Goal: Task Accomplishment & Management: Use online tool/utility

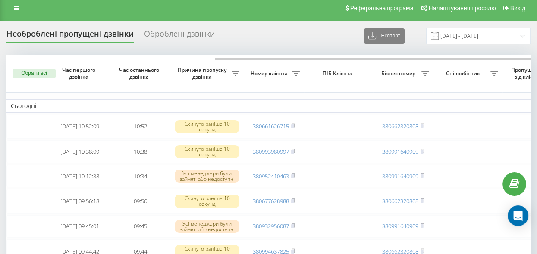
scroll to position [0, 129]
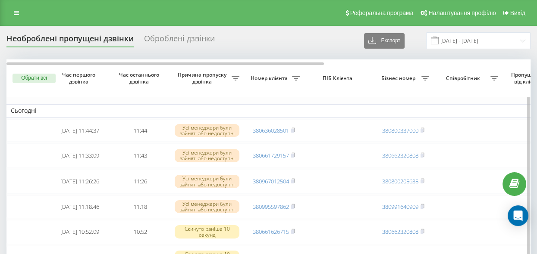
scroll to position [0, 338]
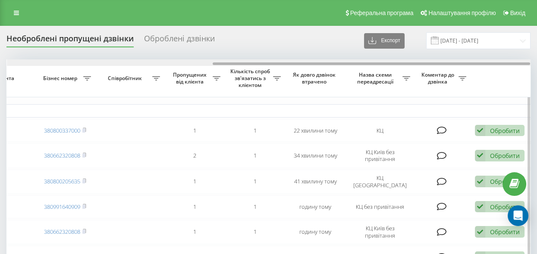
drag, startPoint x: 310, startPoint y: 65, endPoint x: 366, endPoint y: 63, distance: 56.5
click at [366, 63] on div at bounding box center [268, 62] width 523 height 6
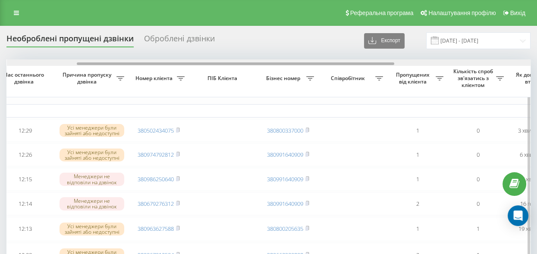
scroll to position [0, 56]
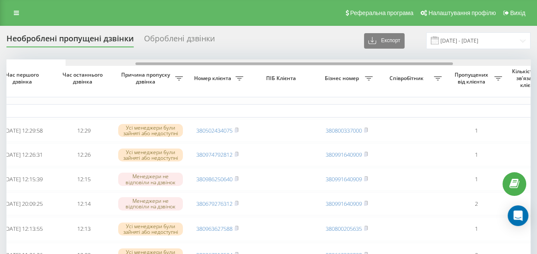
drag, startPoint x: 244, startPoint y: 63, endPoint x: 278, endPoint y: 71, distance: 35.0
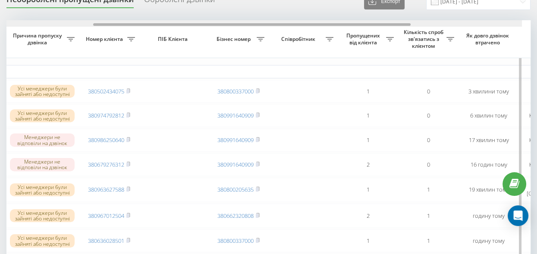
scroll to position [0, 148]
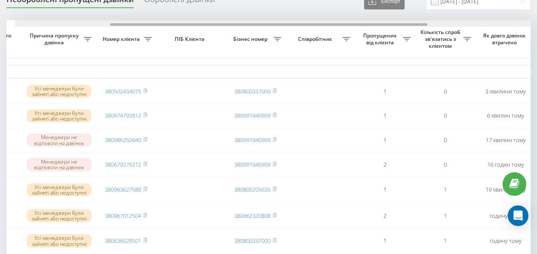
drag, startPoint x: 276, startPoint y: 25, endPoint x: 332, endPoint y: 53, distance: 62.9
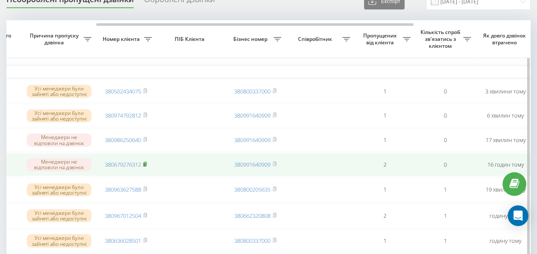
click at [146, 165] on icon at bounding box center [145, 164] width 4 height 5
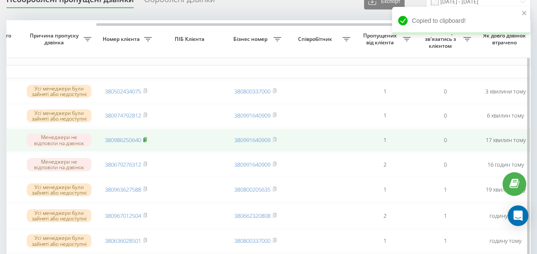
click at [144, 142] on rect at bounding box center [144, 140] width 3 height 4
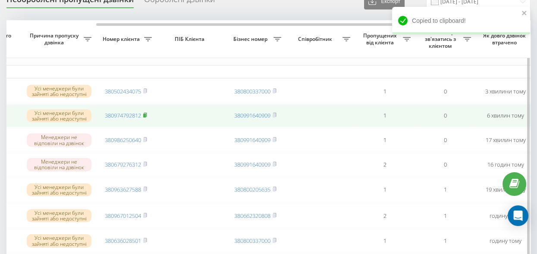
click at [146, 116] on rect at bounding box center [144, 116] width 3 height 4
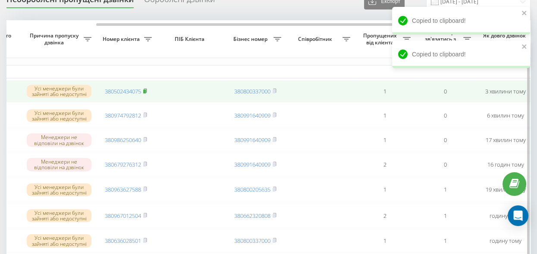
click at [146, 90] on rect at bounding box center [144, 92] width 3 height 4
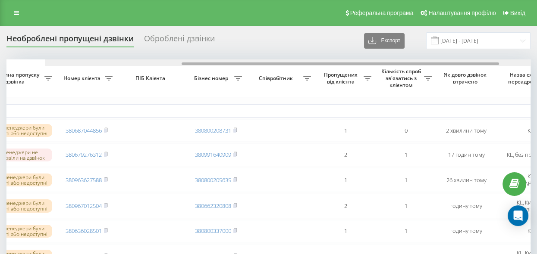
scroll to position [0, 150]
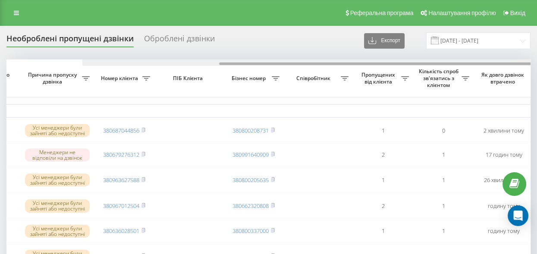
drag, startPoint x: 185, startPoint y: 65, endPoint x: 276, endPoint y: 92, distance: 94.9
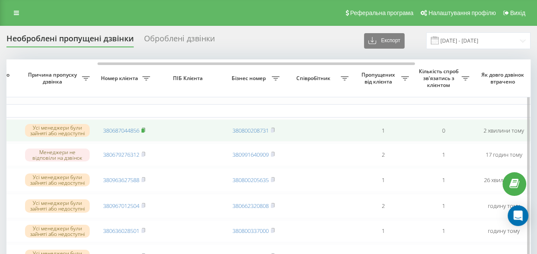
click at [145, 132] on icon at bounding box center [143, 130] width 4 height 5
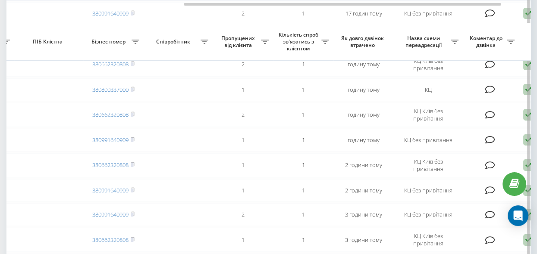
scroll to position [156, 0]
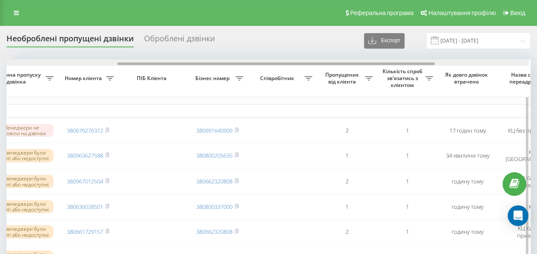
drag, startPoint x: 260, startPoint y: 63, endPoint x: 372, endPoint y: 78, distance: 113.0
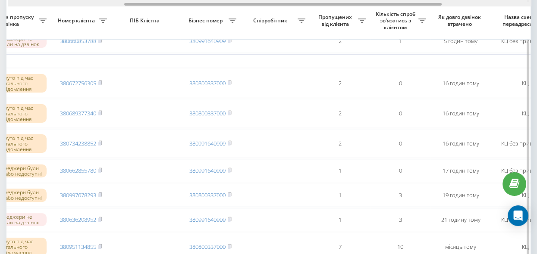
scroll to position [0, 192]
drag, startPoint x: 188, startPoint y: 4, endPoint x: 192, endPoint y: 19, distance: 14.6
click at [192, 19] on div "Обрати всі Час першого дзвінка Час останнього дзвінка Причина пропуску дзвінка …" at bounding box center [268, 59] width 524 height 782
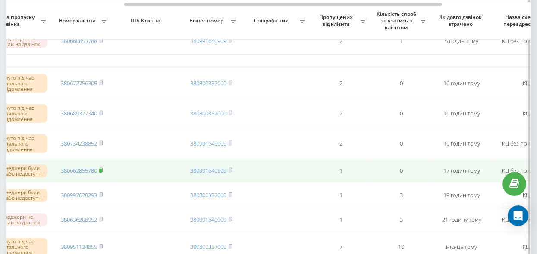
click at [102, 173] on rect at bounding box center [100, 171] width 3 height 4
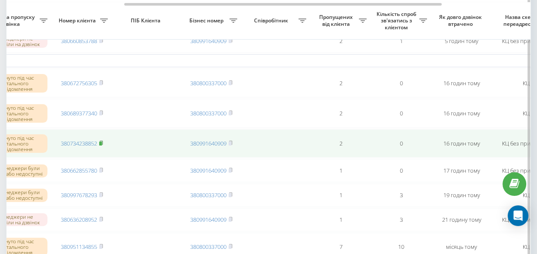
click at [102, 145] on icon at bounding box center [101, 143] width 4 height 5
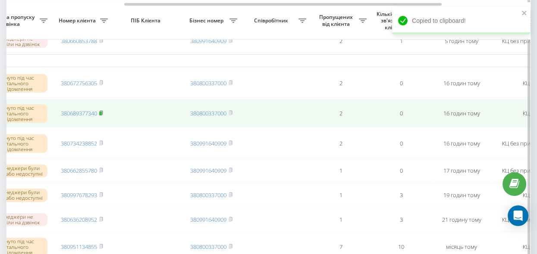
click at [102, 116] on rect at bounding box center [100, 114] width 3 height 4
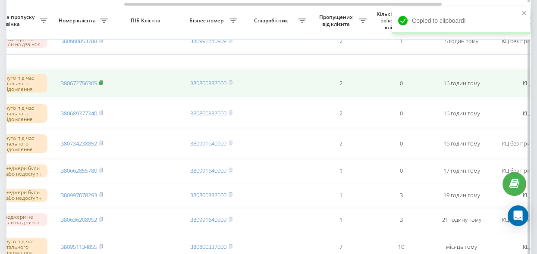
click at [102, 85] on rect at bounding box center [100, 83] width 3 height 4
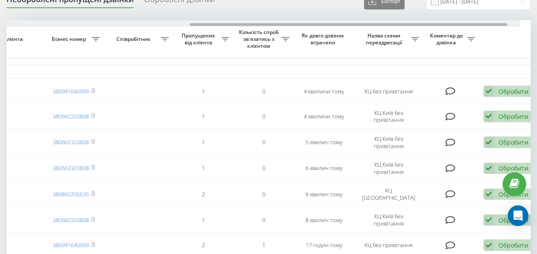
scroll to position [0, 338]
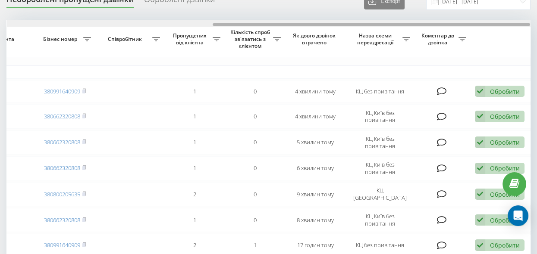
drag, startPoint x: 241, startPoint y: 25, endPoint x: 430, endPoint y: 53, distance: 191.2
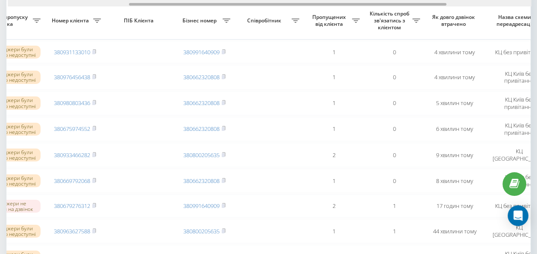
scroll to position [0, 192]
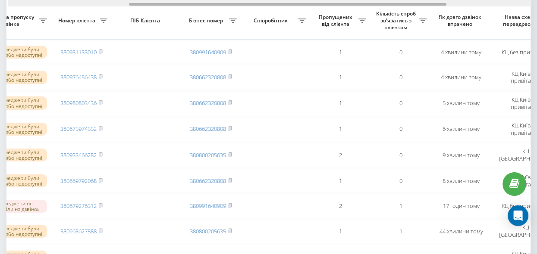
drag, startPoint x: 227, startPoint y: 3, endPoint x: 138, endPoint y: 7, distance: 89.3
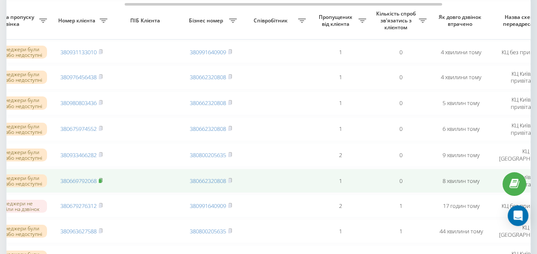
click at [100, 179] on rect at bounding box center [100, 181] width 3 height 4
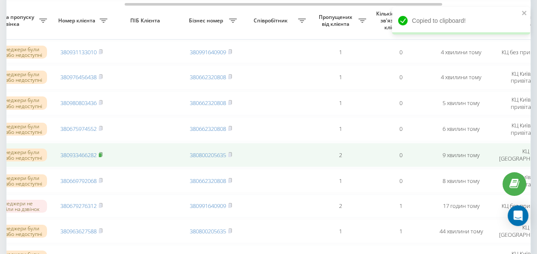
click at [101, 153] on rect at bounding box center [100, 155] width 3 height 4
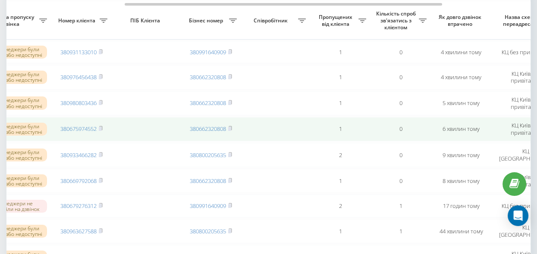
drag, startPoint x: 102, startPoint y: 128, endPoint x: 106, endPoint y: 127, distance: 4.3
click at [101, 127] on rect at bounding box center [100, 129] width 3 height 4
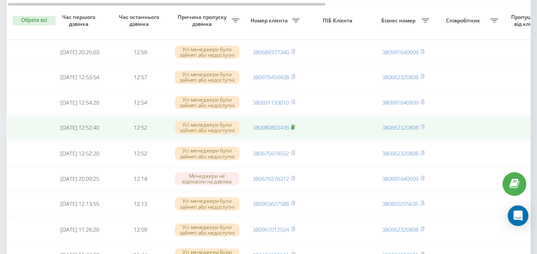
click at [295, 126] on icon at bounding box center [293, 127] width 4 height 5
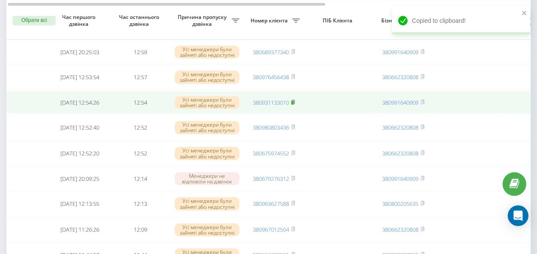
drag, startPoint x: 293, startPoint y: 103, endPoint x: 365, endPoint y: 109, distance: 72.3
click at [293, 103] on rect at bounding box center [292, 102] width 3 height 4
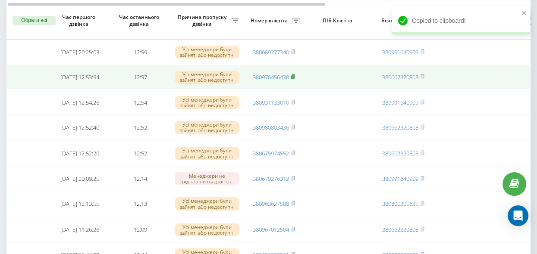
click at [295, 76] on icon at bounding box center [293, 76] width 4 height 5
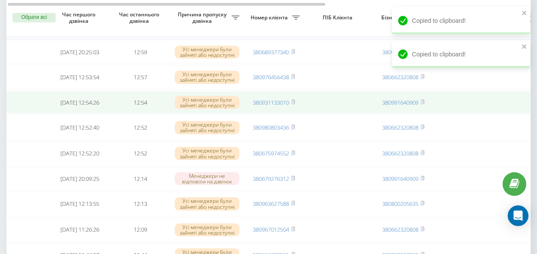
scroll to position [39, 0]
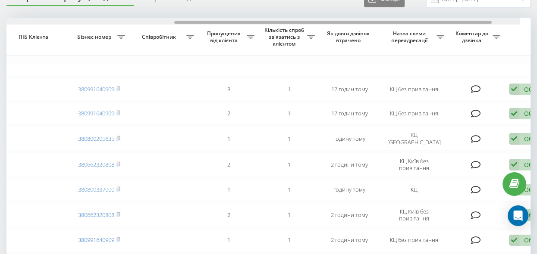
drag, startPoint x: 197, startPoint y: 21, endPoint x: 379, endPoint y: 45, distance: 184.0
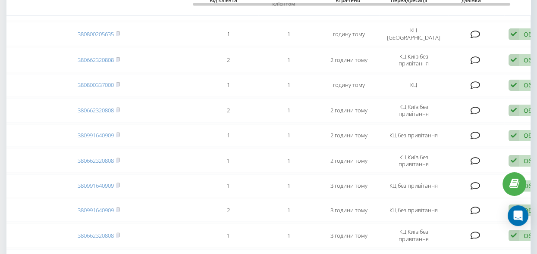
scroll to position [159, 0]
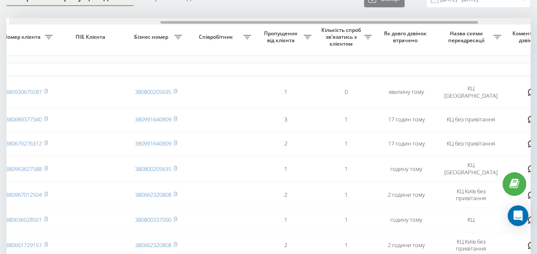
scroll to position [0, 249]
drag, startPoint x: 218, startPoint y: 22, endPoint x: 341, endPoint y: 53, distance: 126.5
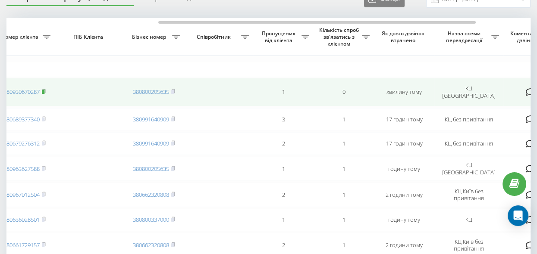
click at [44, 90] on rect at bounding box center [43, 92] width 3 height 4
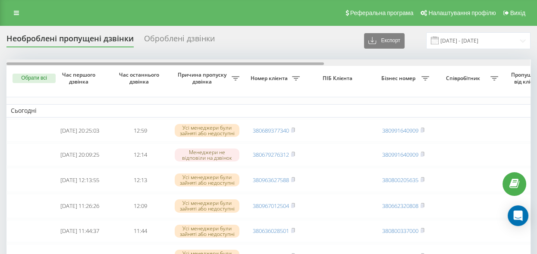
scroll to position [0, 338]
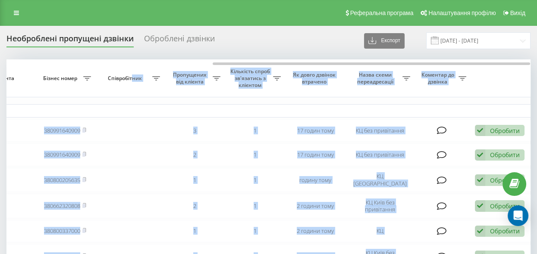
drag, startPoint x: 122, startPoint y: 65, endPoint x: 131, endPoint y: 66, distance: 9.1
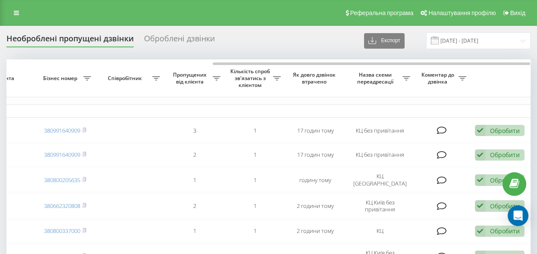
click at [195, 47] on div "Необроблені пропущені дзвінки Оброблені дзвінки Експорт .csv .xlsx [DATE] - [DA…" at bounding box center [268, 40] width 524 height 17
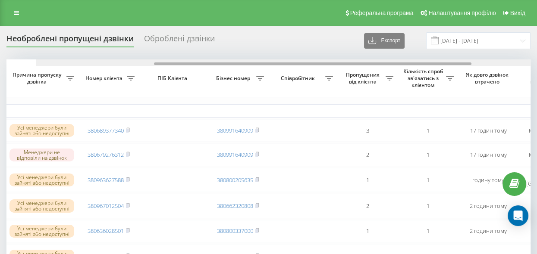
drag, startPoint x: 225, startPoint y: 65, endPoint x: 119, endPoint y: 57, distance: 106.3
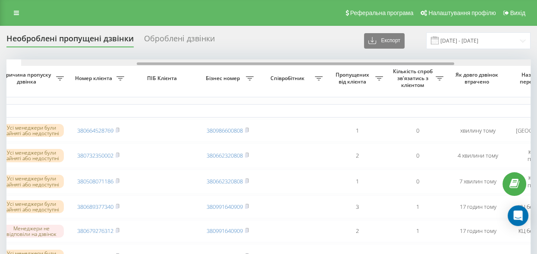
scroll to position [0, 156]
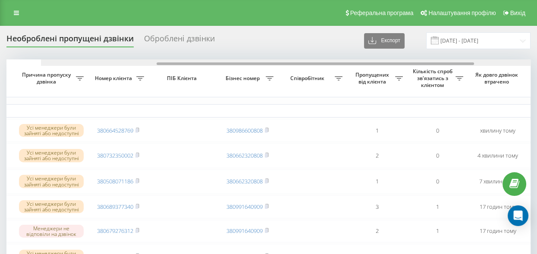
drag, startPoint x: 191, startPoint y: 63, endPoint x: 286, endPoint y: 78, distance: 96.0
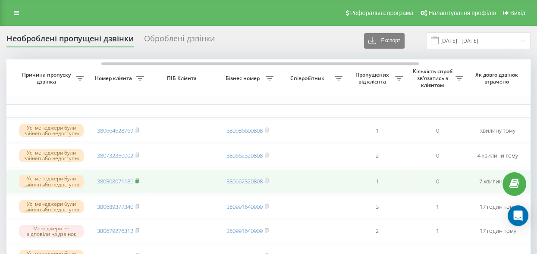
click at [137, 181] on rect at bounding box center [136, 182] width 3 height 4
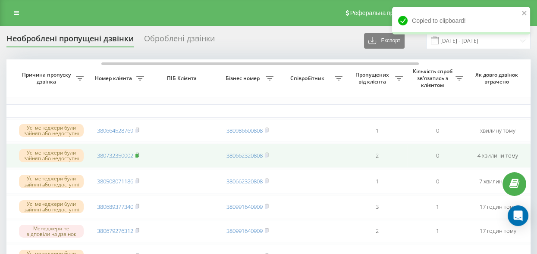
click at [138, 155] on rect at bounding box center [136, 156] width 3 height 4
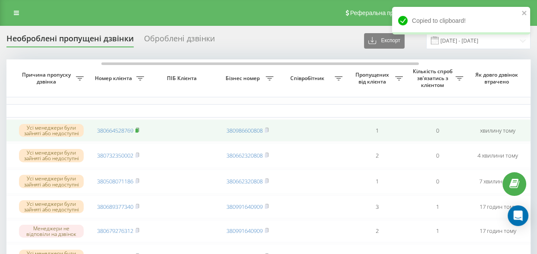
click at [137, 129] on rect at bounding box center [136, 131] width 3 height 4
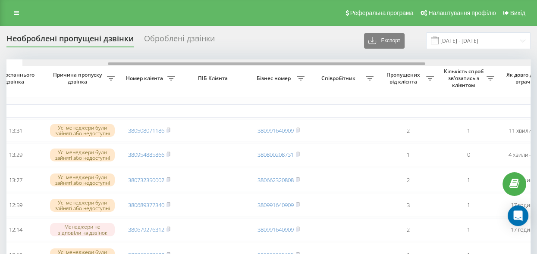
drag, startPoint x: 230, startPoint y: 63, endPoint x: 300, endPoint y: 73, distance: 70.6
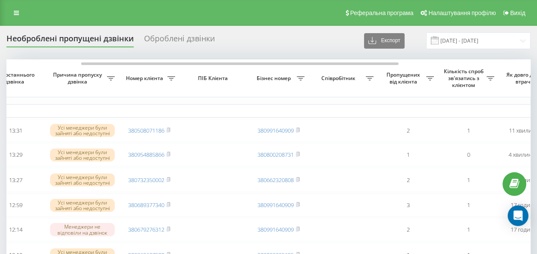
scroll to position [0, 124]
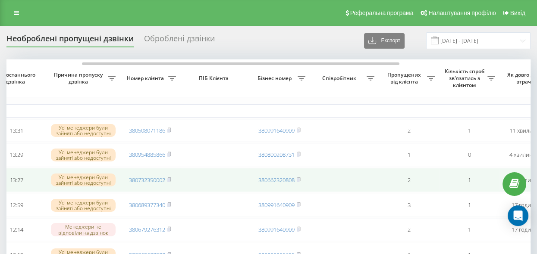
drag, startPoint x: 170, startPoint y: 156, endPoint x: 182, endPoint y: 177, distance: 24.9
click at [170, 155] on rect at bounding box center [168, 155] width 3 height 4
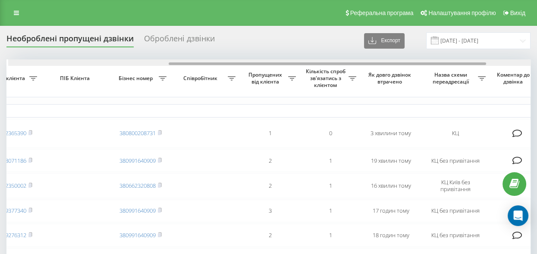
drag, startPoint x: 85, startPoint y: 62, endPoint x: 236, endPoint y: 81, distance: 152.0
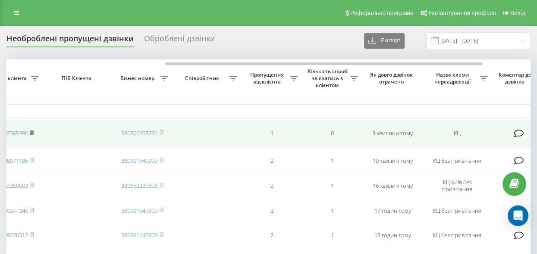
click at [32, 132] on rect at bounding box center [31, 133] width 3 height 4
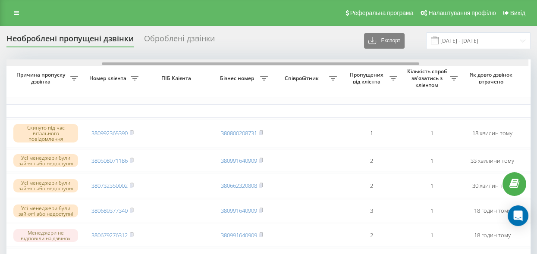
scroll to position [0, 187]
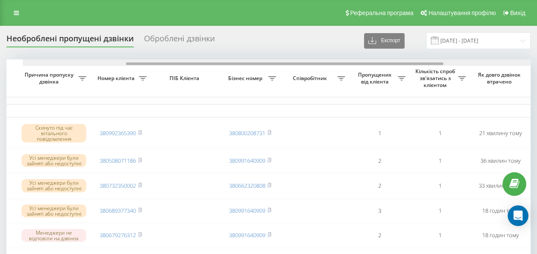
scroll to position [0, 169]
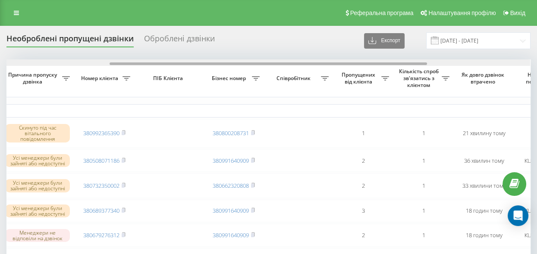
drag, startPoint x: 291, startPoint y: 63, endPoint x: 394, endPoint y: 76, distance: 103.8
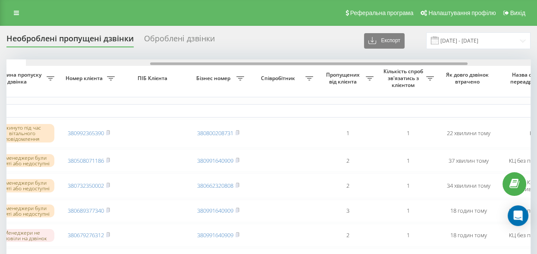
scroll to position [0, 204]
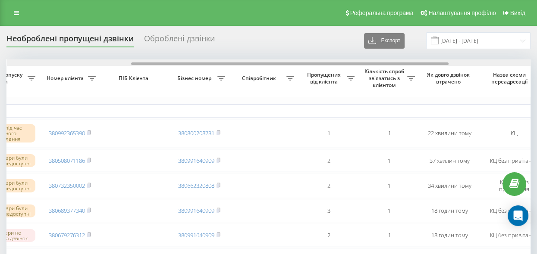
drag, startPoint x: 217, startPoint y: 64, endPoint x: 331, endPoint y: 73, distance: 114.2
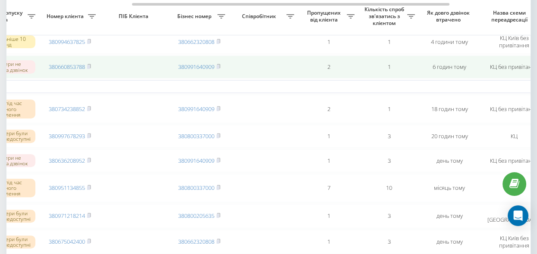
scroll to position [509, 0]
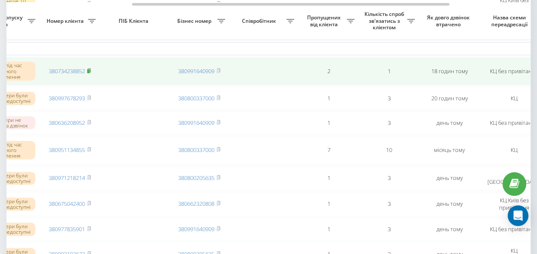
click at [89, 73] on rect at bounding box center [88, 71] width 3 height 4
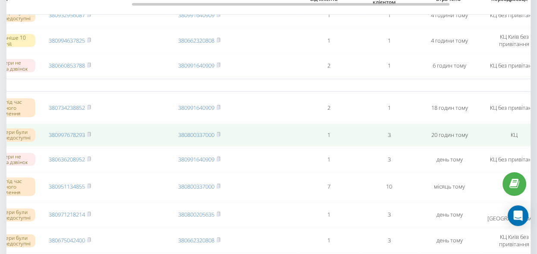
scroll to position [431, 0]
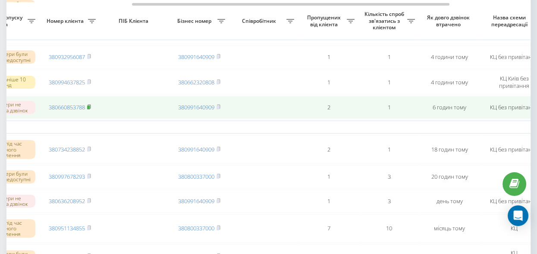
click at [89, 110] on rect at bounding box center [88, 108] width 3 height 4
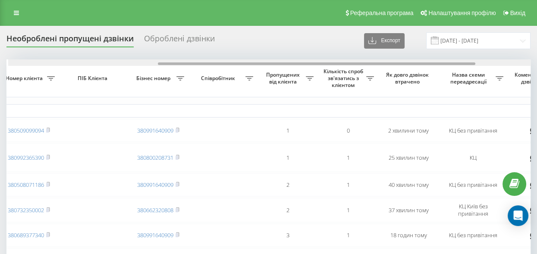
scroll to position [0, 223]
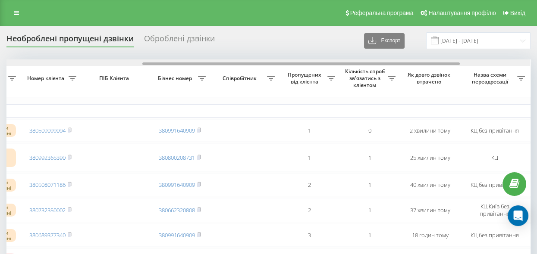
drag, startPoint x: 141, startPoint y: 63, endPoint x: 276, endPoint y: 108, distance: 143.0
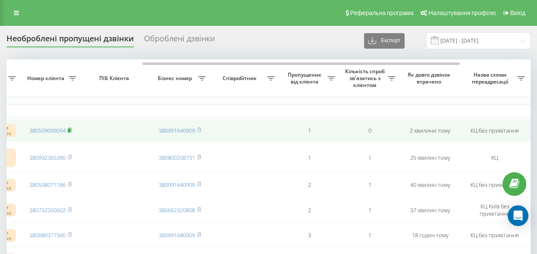
click at [70, 129] on rect at bounding box center [69, 131] width 3 height 4
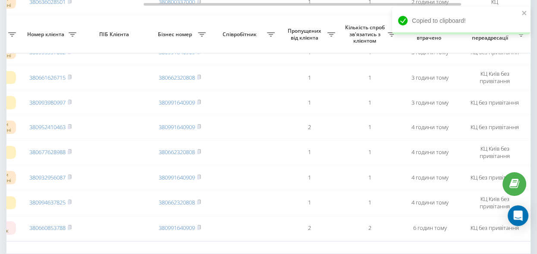
scroll to position [353, 0]
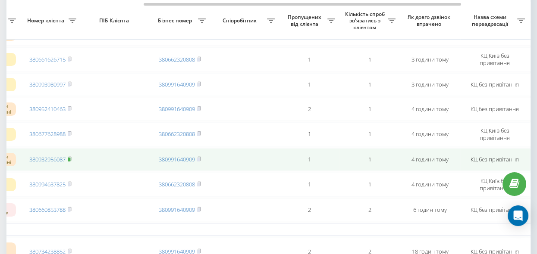
click at [70, 162] on rect at bounding box center [69, 160] width 3 height 4
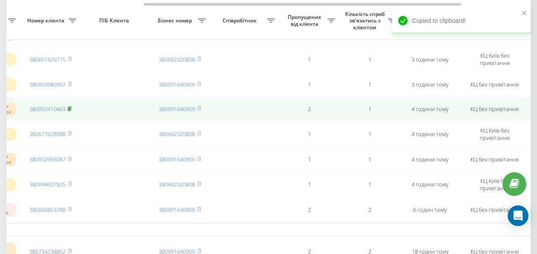
click at [69, 111] on rect at bounding box center [69, 109] width 3 height 4
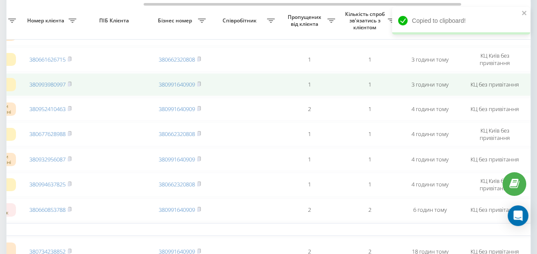
click at [70, 86] on icon at bounding box center [69, 84] width 3 height 4
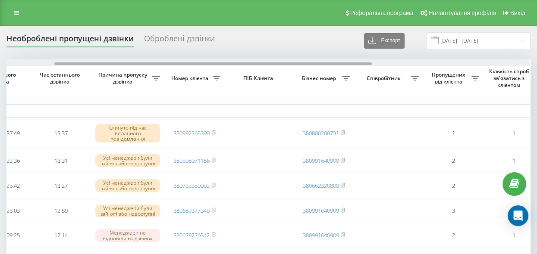
drag, startPoint x: 288, startPoint y: 64, endPoint x: 336, endPoint y: 80, distance: 50.4
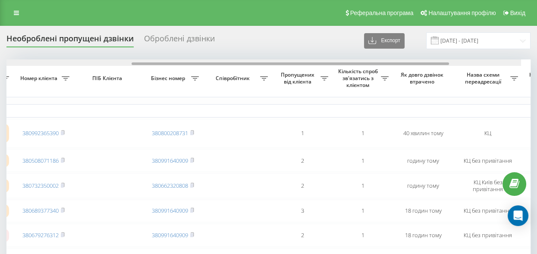
scroll to position [0, 235]
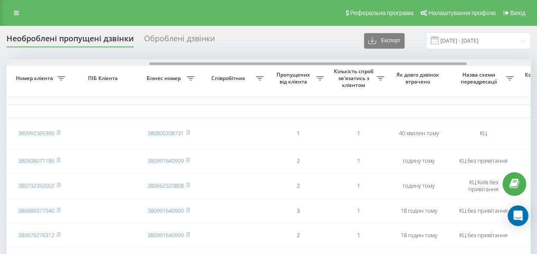
drag, startPoint x: 267, startPoint y: 64, endPoint x: 362, endPoint y: 72, distance: 95.2
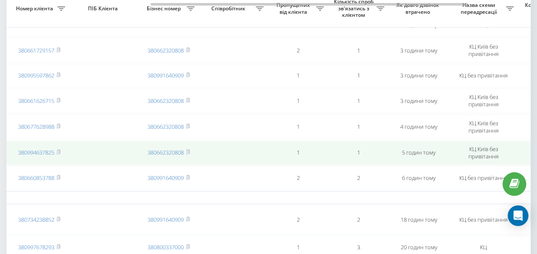
scroll to position [274, 0]
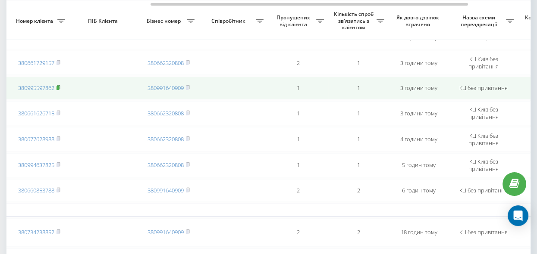
click at [59, 89] on rect at bounding box center [57, 88] width 3 height 4
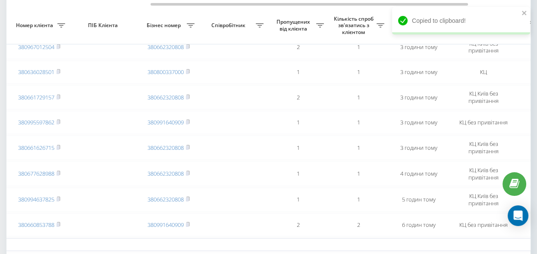
scroll to position [235, 0]
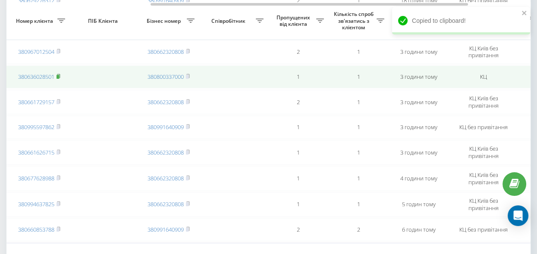
click at [59, 77] on rect at bounding box center [57, 77] width 3 height 4
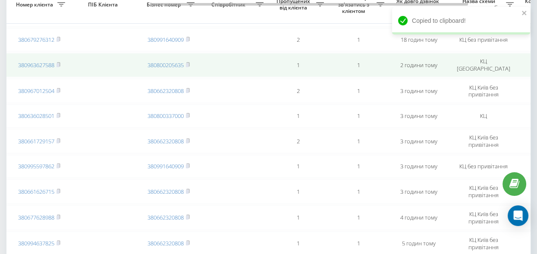
scroll to position [156, 0]
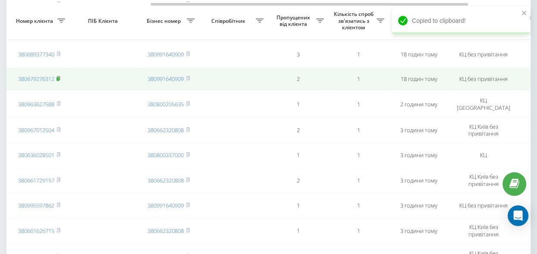
click at [59, 79] on rect at bounding box center [57, 79] width 3 height 4
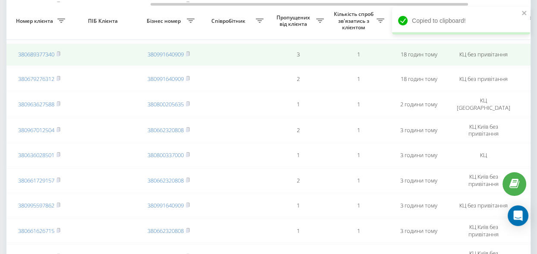
drag, startPoint x: 58, startPoint y: 53, endPoint x: 75, endPoint y: 61, distance: 18.3
click at [59, 53] on rect at bounding box center [57, 55] width 3 height 4
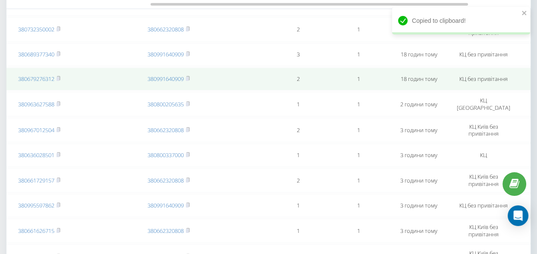
scroll to position [118, 0]
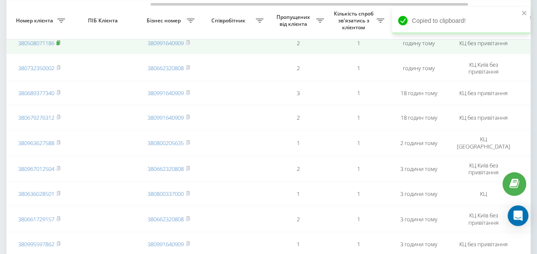
click at [58, 43] on rect at bounding box center [57, 43] width 3 height 4
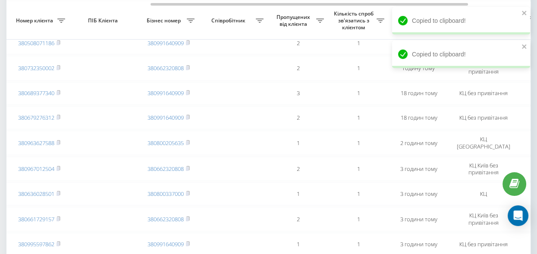
click at [521, 45] on div "Copied to clipboard!" at bounding box center [461, 55] width 138 height 28
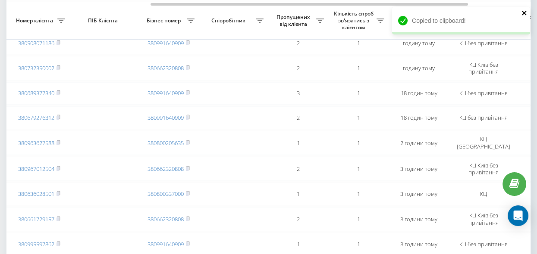
click at [525, 14] on icon "close" at bounding box center [524, 13] width 4 height 4
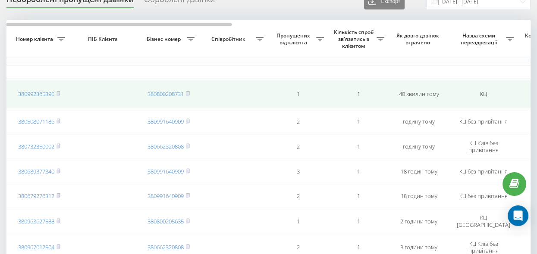
scroll to position [0, 0]
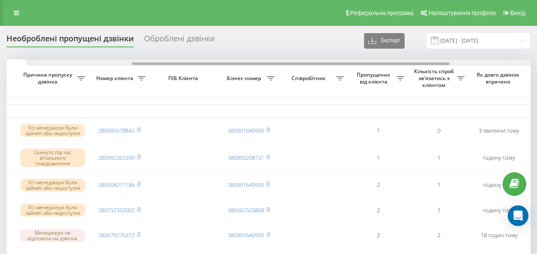
scroll to position [0, 149]
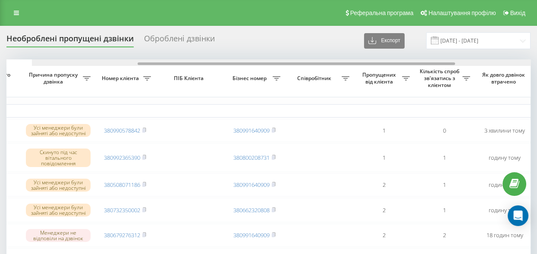
drag, startPoint x: 230, startPoint y: 64, endPoint x: 320, endPoint y: 78, distance: 91.6
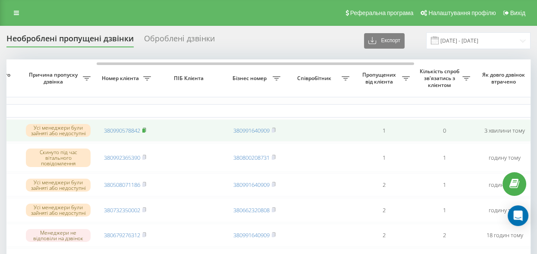
click at [144, 129] on rect at bounding box center [143, 131] width 3 height 4
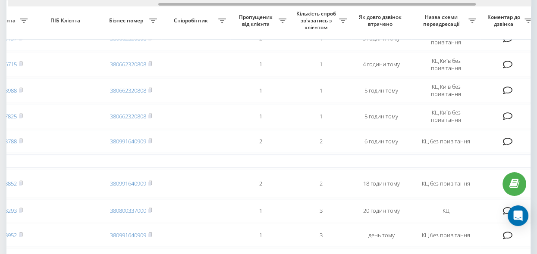
scroll to position [0, 295]
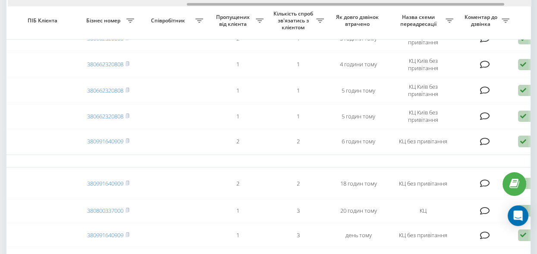
drag, startPoint x: 208, startPoint y: 4, endPoint x: 297, endPoint y: 22, distance: 90.5
click at [297, 22] on div "Обрати всі Час першого дзвінка Час останнього дзвінка Причина пропуску дзвінка …" at bounding box center [268, 174] width 524 height 779
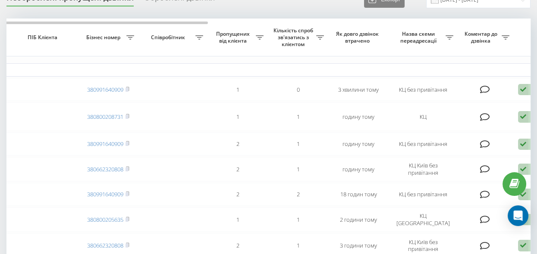
scroll to position [39, 0]
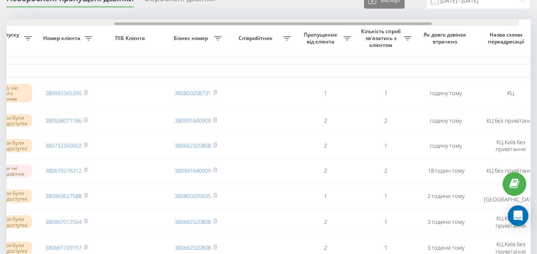
scroll to position [0, 195]
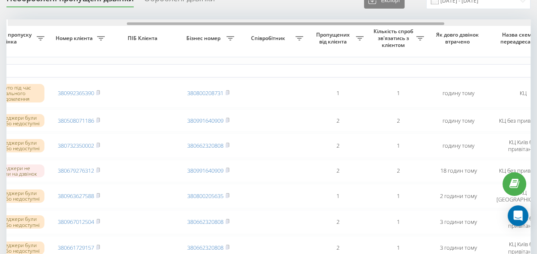
drag, startPoint x: 240, startPoint y: 26, endPoint x: 344, endPoint y: 56, distance: 108.4
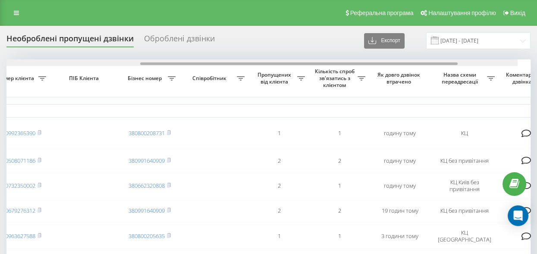
scroll to position [0, 254]
drag, startPoint x: 141, startPoint y: 63, endPoint x: 295, endPoint y: 91, distance: 157.4
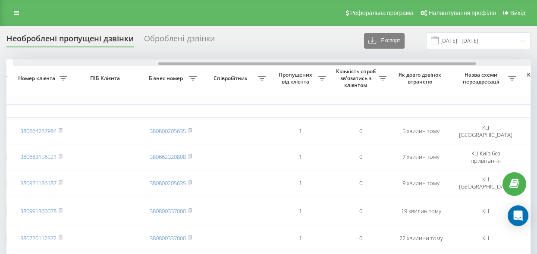
scroll to position [0, 239]
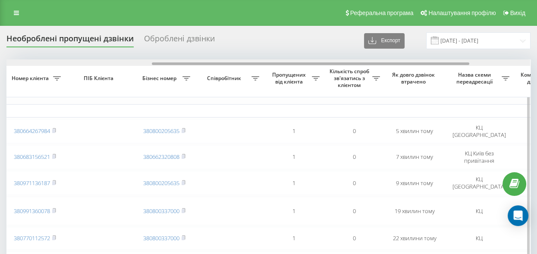
drag, startPoint x: 110, startPoint y: 63, endPoint x: 255, endPoint y: 106, distance: 151.4
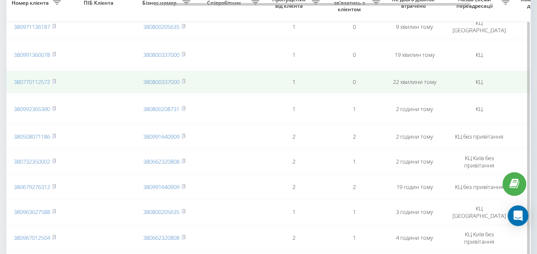
scroll to position [117, 0]
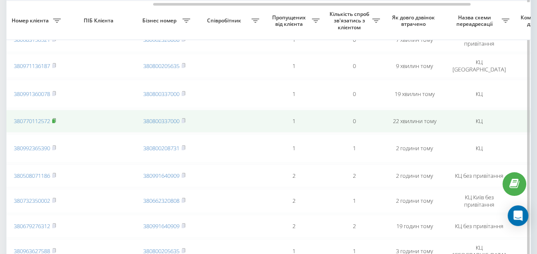
click at [53, 119] on rect at bounding box center [53, 121] width 3 height 4
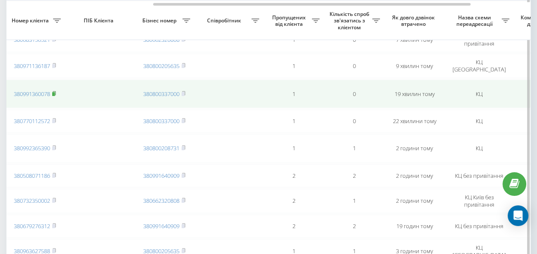
click at [55, 91] on icon at bounding box center [54, 93] width 4 height 5
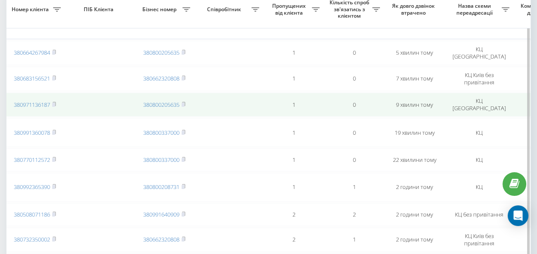
scroll to position [39, 0]
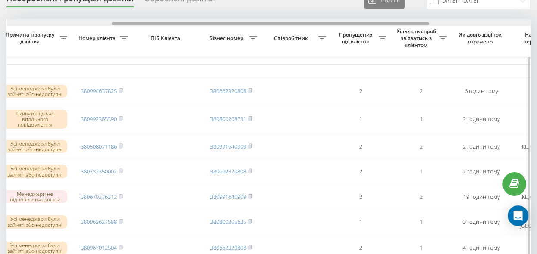
scroll to position [0, 189]
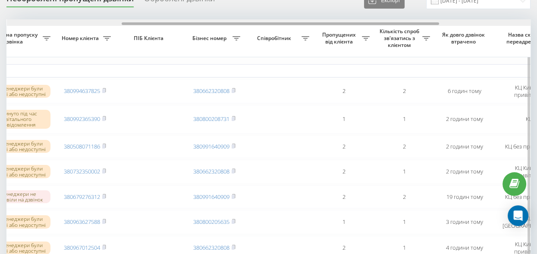
drag, startPoint x: 0, startPoint y: 0, endPoint x: 273, endPoint y: 35, distance: 275.2
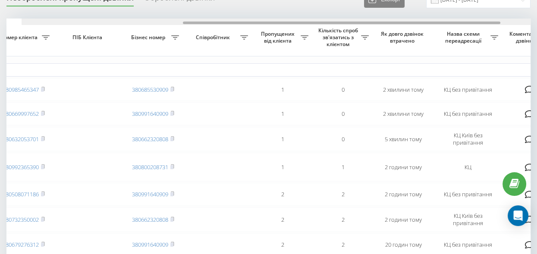
scroll to position [0, 249]
drag, startPoint x: 149, startPoint y: 23, endPoint x: 300, endPoint y: 58, distance: 155.3
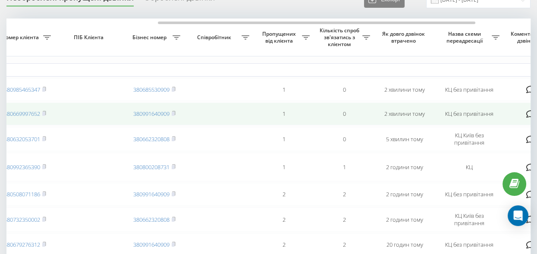
drag, startPoint x: 45, startPoint y: 115, endPoint x: 53, endPoint y: 116, distance: 8.2
click at [45, 115] on rect at bounding box center [43, 114] width 3 height 4
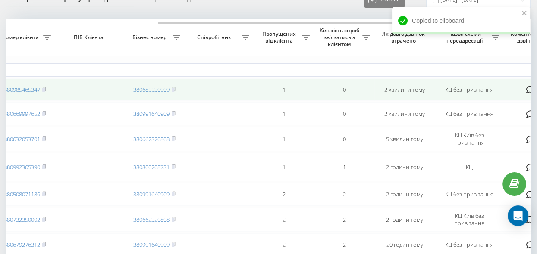
drag, startPoint x: 45, startPoint y: 89, endPoint x: 94, endPoint y: 93, distance: 49.3
click at [45, 89] on rect at bounding box center [43, 90] width 3 height 4
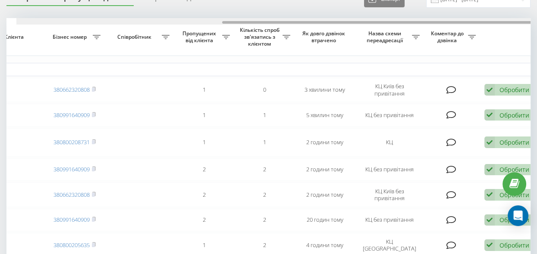
scroll to position [0, 338]
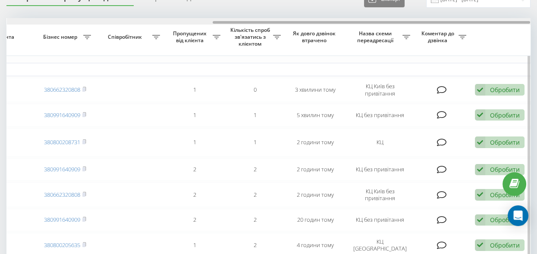
drag, startPoint x: 116, startPoint y: 21, endPoint x: 319, endPoint y: 56, distance: 206.0
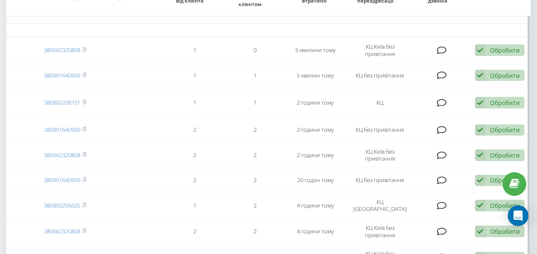
scroll to position [0, 0]
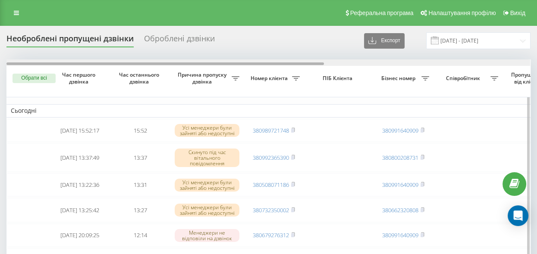
scroll to position [0, 338]
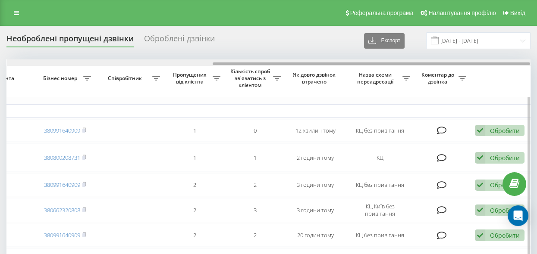
drag, startPoint x: 177, startPoint y: 62, endPoint x: 207, endPoint y: 63, distance: 30.2
click at [207, 63] on div at bounding box center [268, 62] width 523 height 6
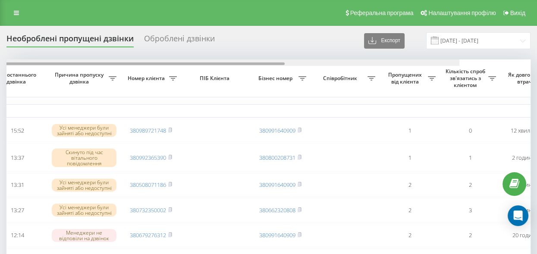
scroll to position [0, 51]
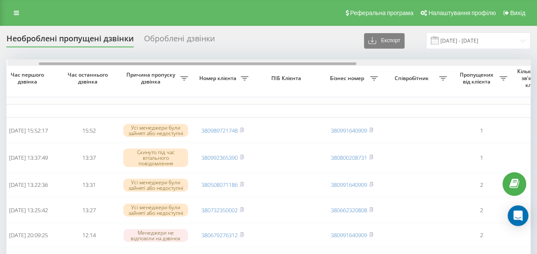
drag, startPoint x: 213, startPoint y: 62, endPoint x: 40, endPoint y: 54, distance: 173.5
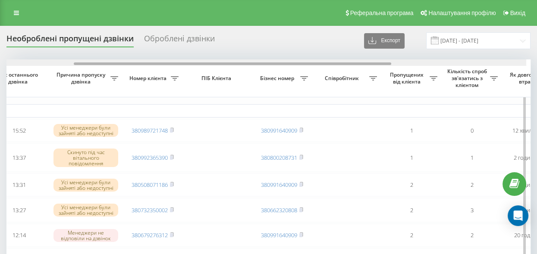
scroll to position [0, 117]
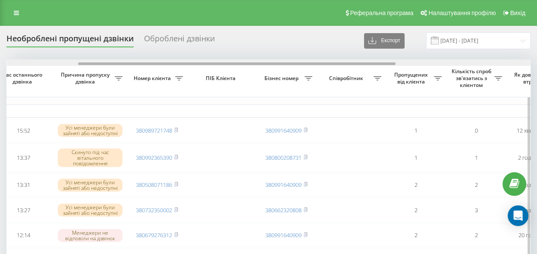
drag, startPoint x: 164, startPoint y: 63, endPoint x: 204, endPoint y: 87, distance: 46.6
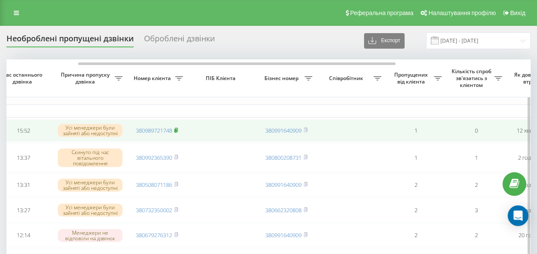
click at [177, 129] on rect at bounding box center [175, 131] width 3 height 4
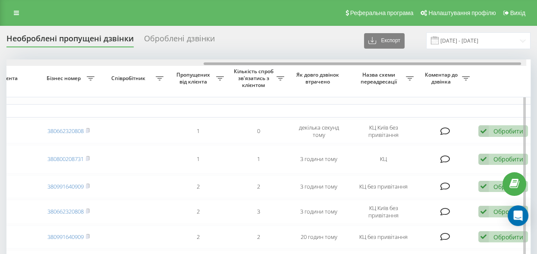
scroll to position [0, 336]
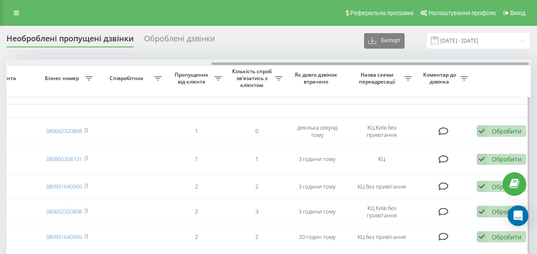
drag, startPoint x: 190, startPoint y: 63, endPoint x: 395, endPoint y: 82, distance: 205.7
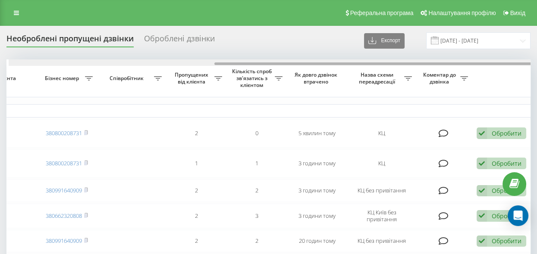
scroll to position [0, 338]
drag, startPoint x: 152, startPoint y: 64, endPoint x: 386, endPoint y: 100, distance: 236.4
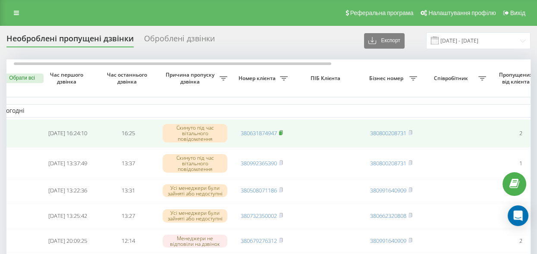
click at [281, 130] on icon at bounding box center [281, 132] width 4 height 5
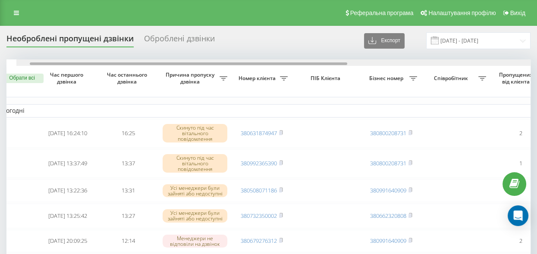
scroll to position [0, 53]
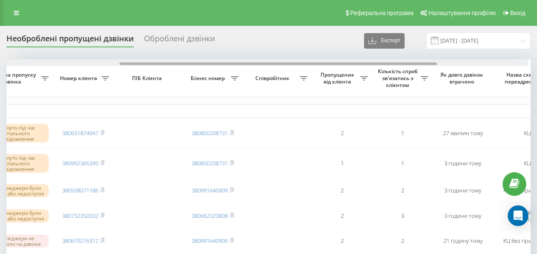
scroll to position [0, 198]
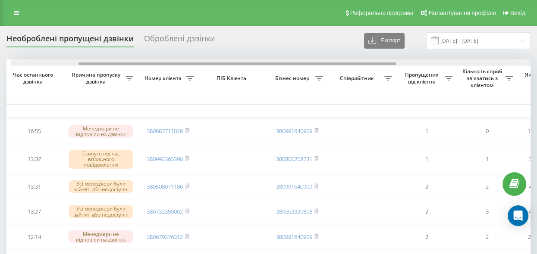
drag, startPoint x: 248, startPoint y: 63, endPoint x: 293, endPoint y: 96, distance: 55.8
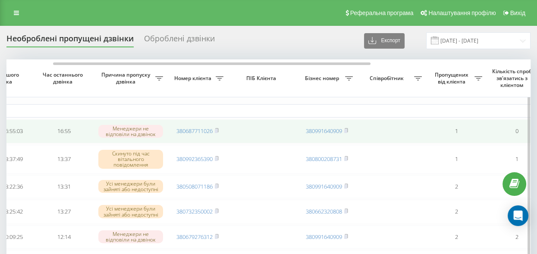
click at [217, 130] on rect at bounding box center [216, 131] width 3 height 4
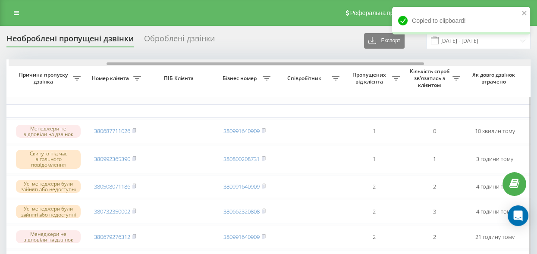
scroll to position [0, 161]
drag, startPoint x: 178, startPoint y: 63, endPoint x: 229, endPoint y: 71, distance: 52.0
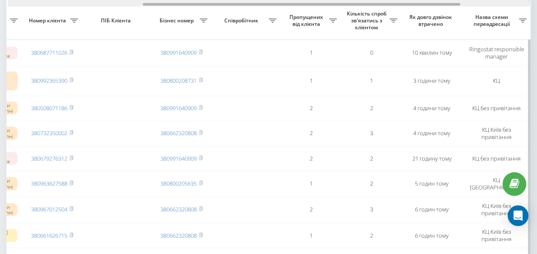
scroll to position [0, 225]
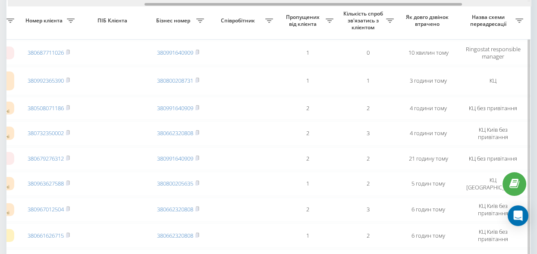
drag, startPoint x: 239, startPoint y: 5, endPoint x: 278, endPoint y: 11, distance: 39.8
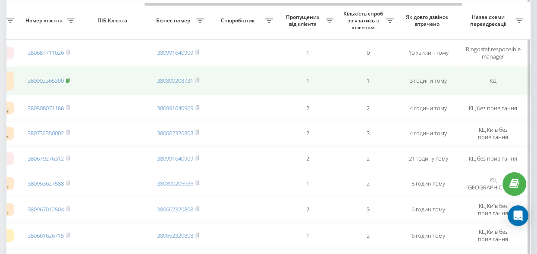
click at [69, 79] on rect at bounding box center [67, 81] width 3 height 4
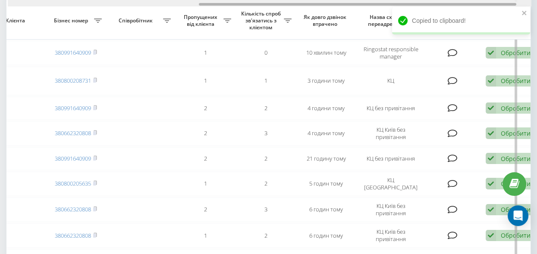
scroll to position [0, 338]
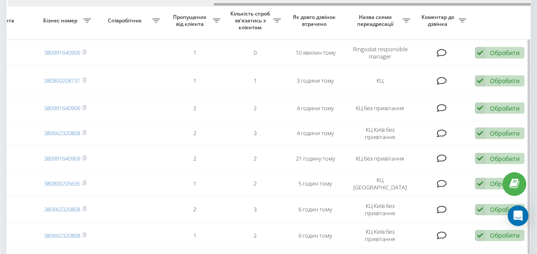
drag, startPoint x: 186, startPoint y: 5, endPoint x: 371, endPoint y: 39, distance: 187.7
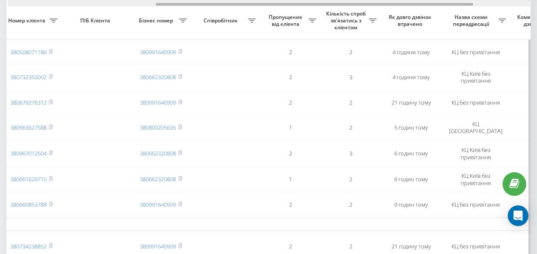
scroll to position [0, 244]
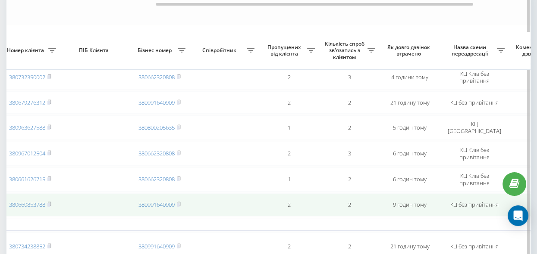
scroll to position [157, 0]
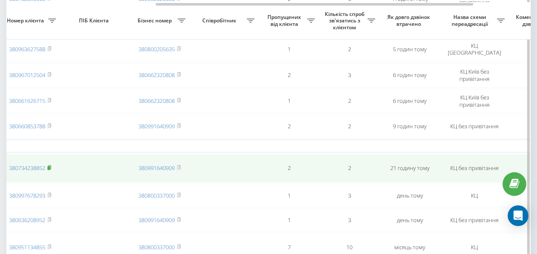
click at [50, 167] on rect at bounding box center [48, 168] width 3 height 4
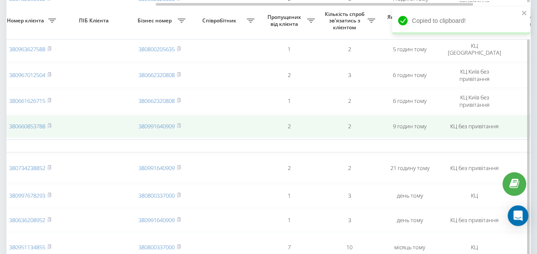
drag, startPoint x: 50, startPoint y: 125, endPoint x: 58, endPoint y: 125, distance: 8.2
click at [50, 125] on rect at bounding box center [48, 127] width 3 height 4
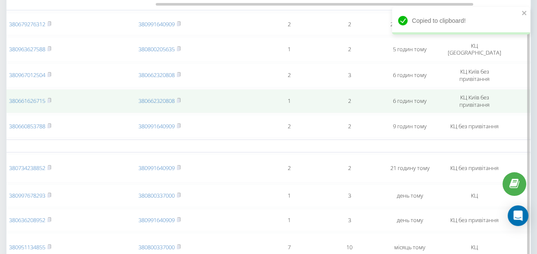
scroll to position [118, 0]
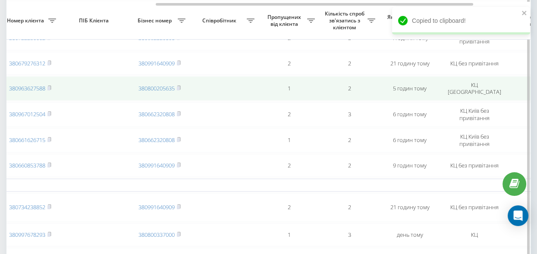
drag, startPoint x: 50, startPoint y: 63, endPoint x: 111, endPoint y: 91, distance: 66.7
click at [50, 63] on rect at bounding box center [48, 63] width 3 height 4
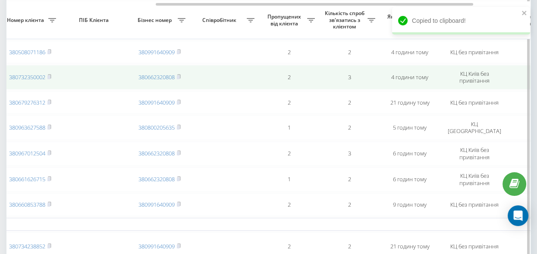
scroll to position [0, 0]
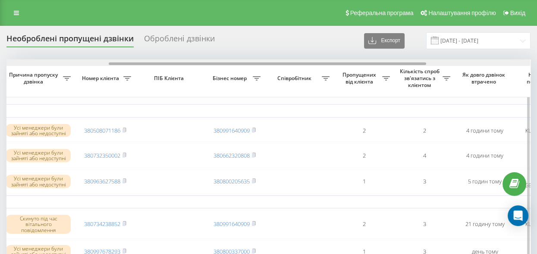
drag, startPoint x: 249, startPoint y: 62, endPoint x: 352, endPoint y: 77, distance: 104.1
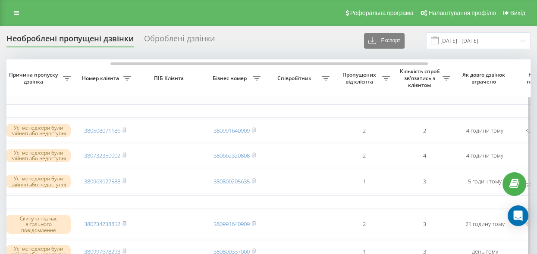
scroll to position [0, 169]
click at [16, 12] on icon at bounding box center [16, 13] width 5 height 6
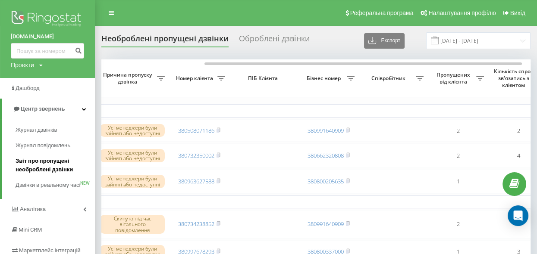
click at [34, 164] on span "Звіт про пропущені необроблені дзвінки" at bounding box center [53, 165] width 75 height 17
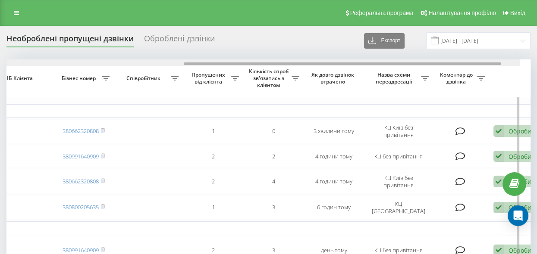
drag, startPoint x: 183, startPoint y: 64, endPoint x: 380, endPoint y: 96, distance: 199.2
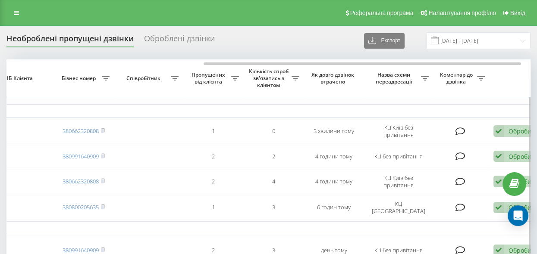
scroll to position [0, 321]
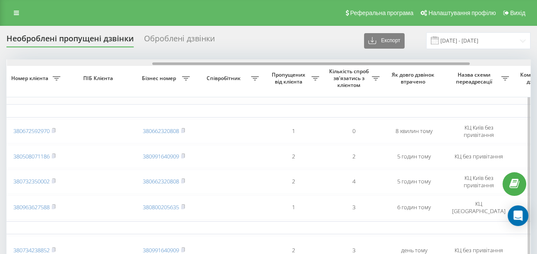
scroll to position [0, 240]
drag, startPoint x: 123, startPoint y: 63, endPoint x: 269, endPoint y: 95, distance: 149.7
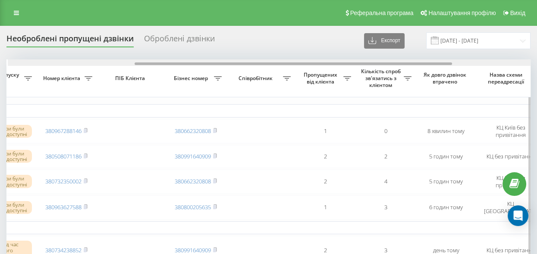
scroll to position [0, 203]
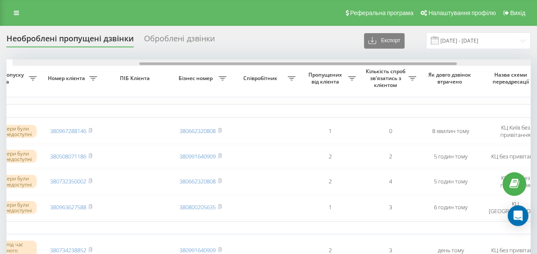
drag, startPoint x: 86, startPoint y: 63, endPoint x: 210, endPoint y: 80, distance: 124.5
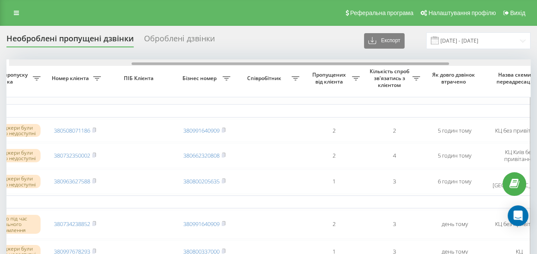
scroll to position [0, 188]
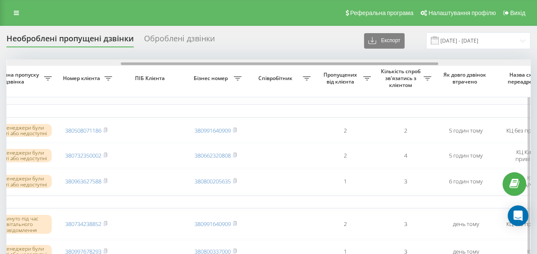
drag, startPoint x: 194, startPoint y: 64, endPoint x: 308, endPoint y: 85, distance: 116.2
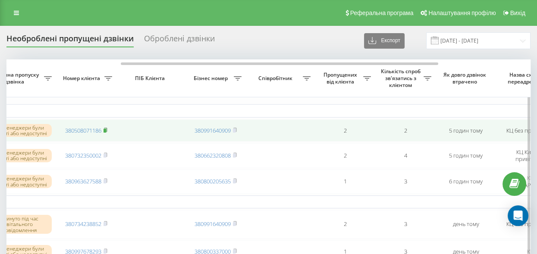
click at [105, 129] on rect at bounding box center [104, 131] width 3 height 4
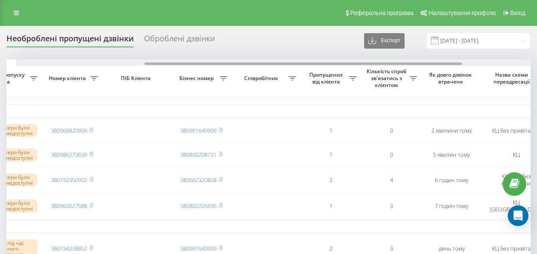
scroll to position [0, 151]
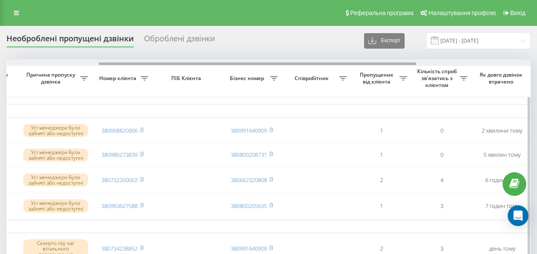
drag, startPoint x: 202, startPoint y: 64, endPoint x: 294, endPoint y: 83, distance: 94.2
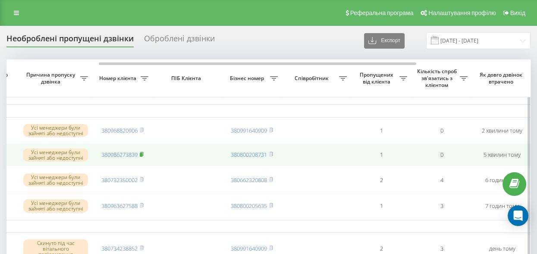
click at [141, 155] on rect at bounding box center [141, 155] width 3 height 4
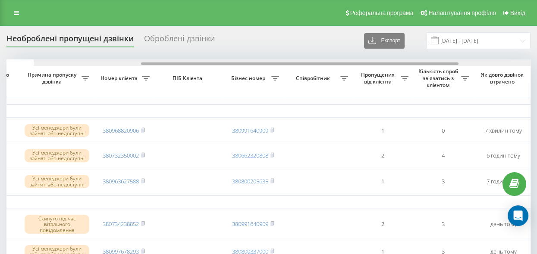
drag, startPoint x: 160, startPoint y: 63, endPoint x: 245, endPoint y: 88, distance: 89.2
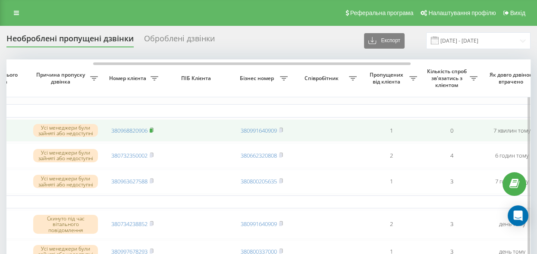
click at [152, 130] on rect at bounding box center [151, 131] width 3 height 4
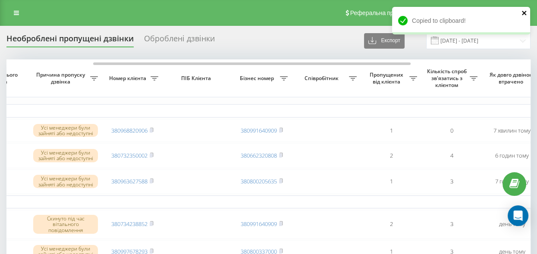
click at [521, 13] on icon "close" at bounding box center [524, 12] width 6 height 7
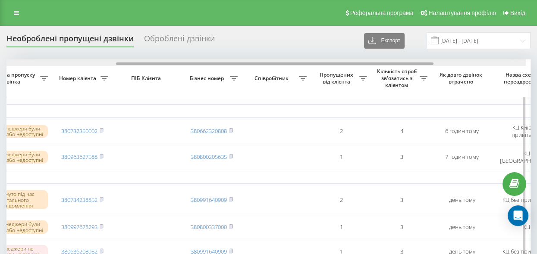
drag, startPoint x: 245, startPoint y: 63, endPoint x: 362, endPoint y: 84, distance: 119.0
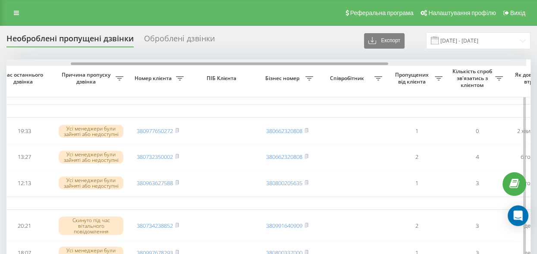
scroll to position [0, 112]
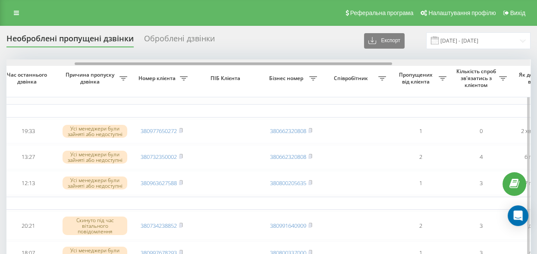
drag, startPoint x: 107, startPoint y: 64, endPoint x: 175, endPoint y: 97, distance: 75.8
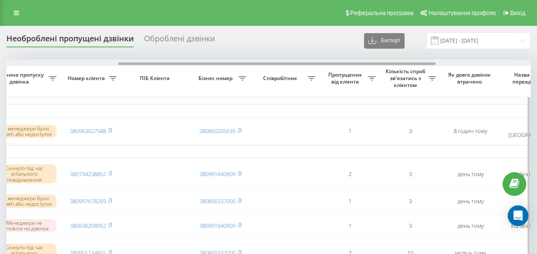
drag, startPoint x: 220, startPoint y: 62, endPoint x: 332, endPoint y: 80, distance: 113.1
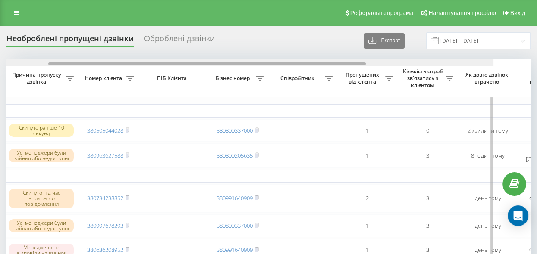
scroll to position [0, 171]
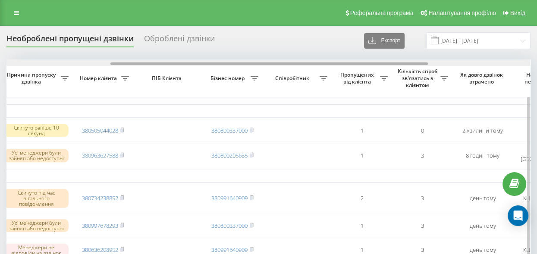
drag, startPoint x: 260, startPoint y: 65, endPoint x: 363, endPoint y: 106, distance: 112.0
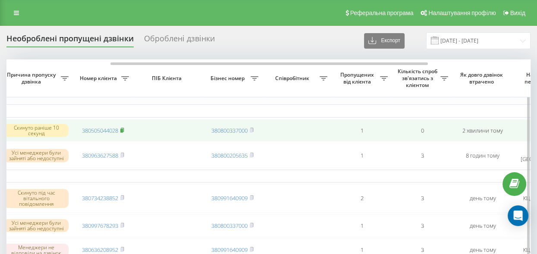
click at [123, 129] on rect at bounding box center [121, 131] width 3 height 4
